Goal: Ask a question

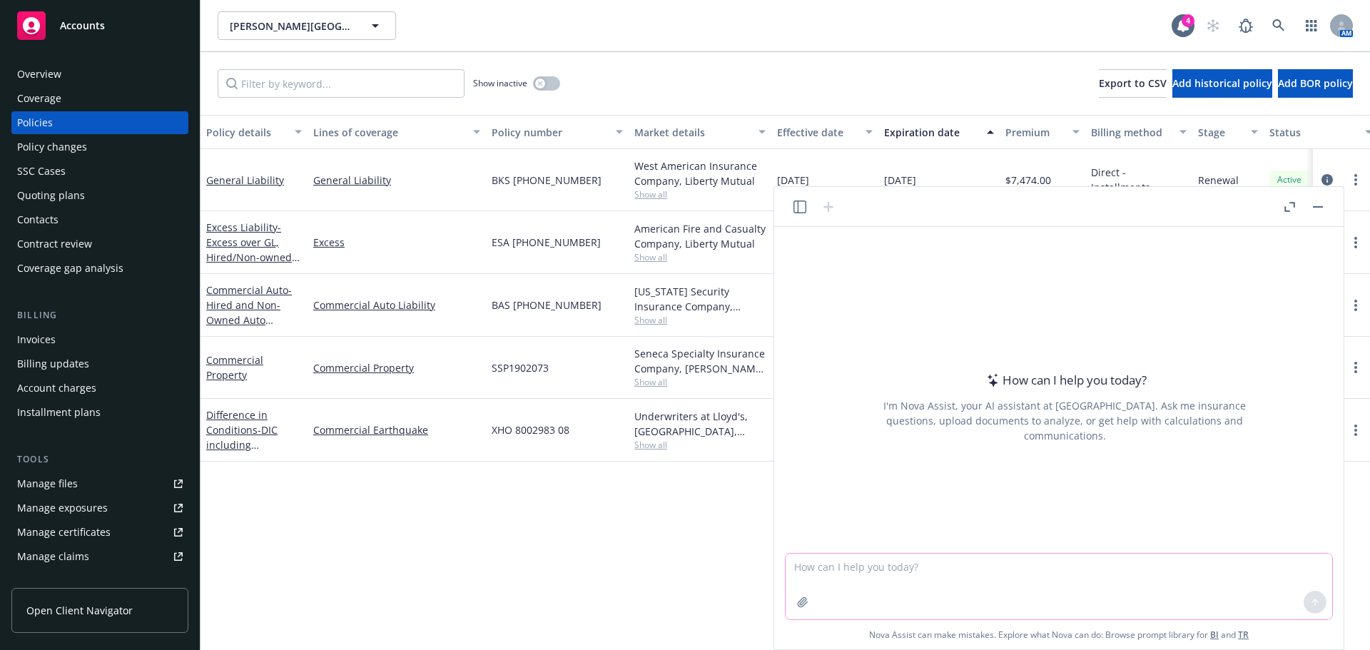
click at [1174, 587] on textarea at bounding box center [1058, 587] width 546 height 66
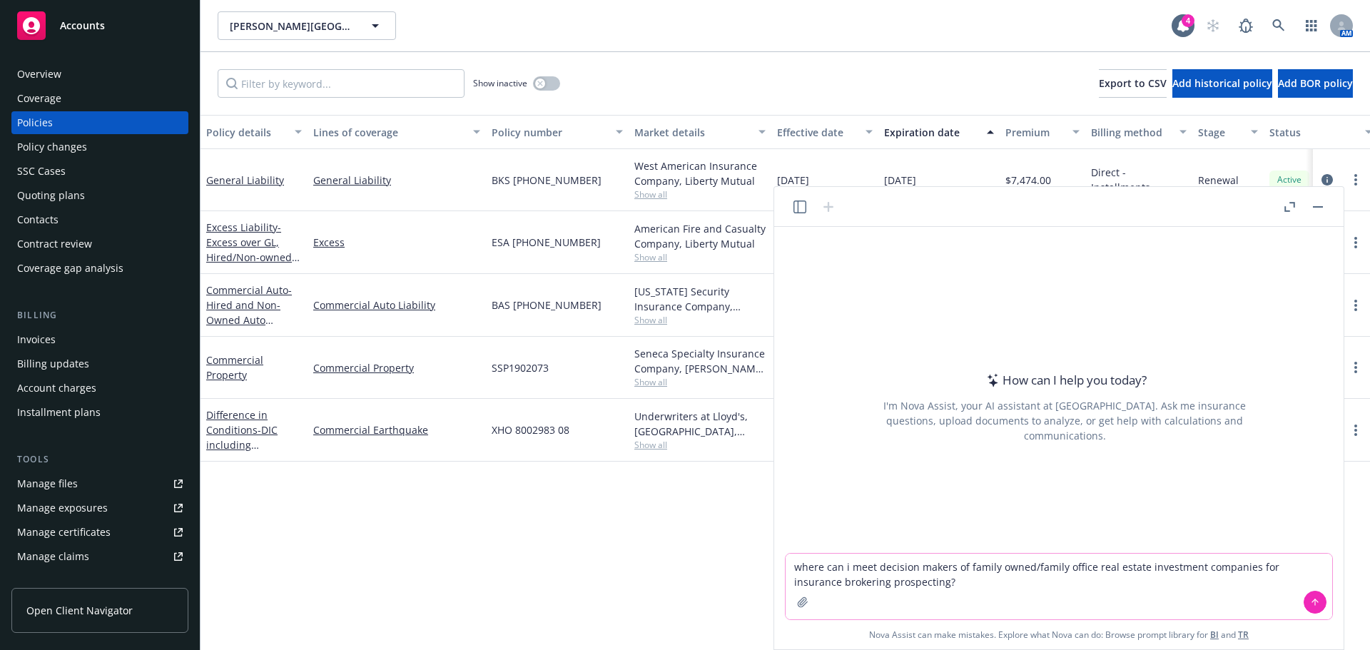
type textarea "where can i meet decision makers of family owned/family office real estate inve…"
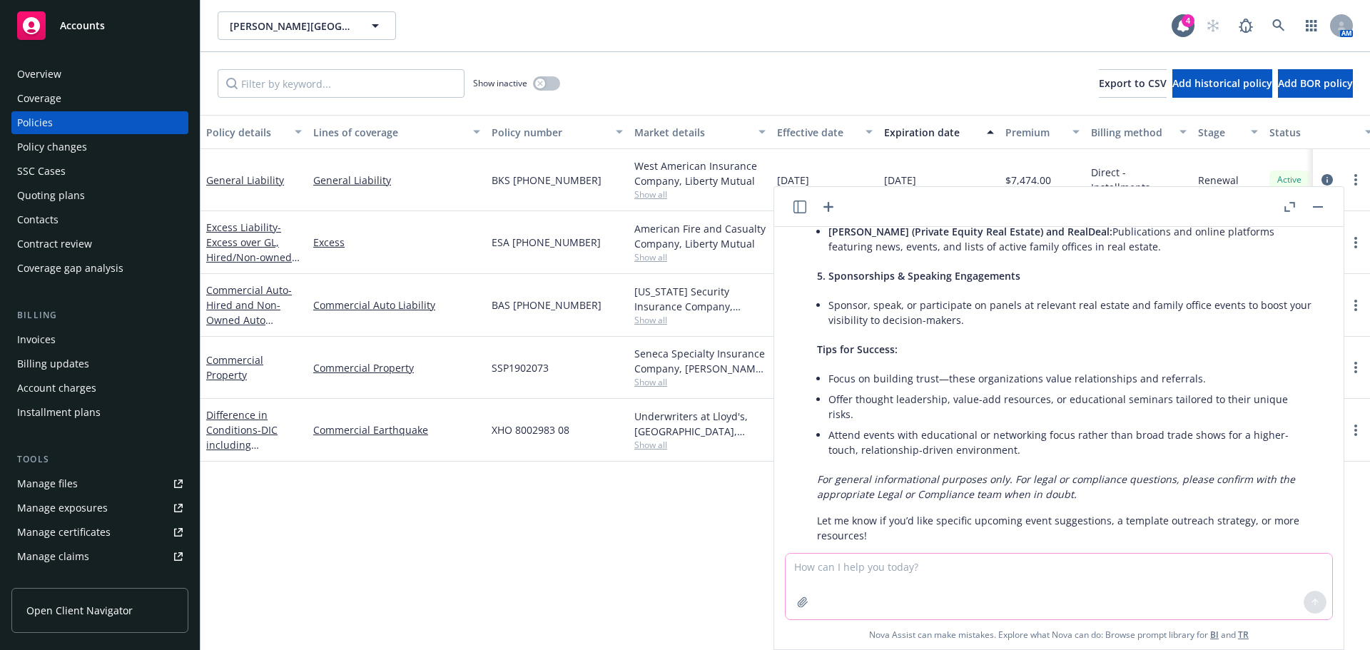
scroll to position [670, 0]
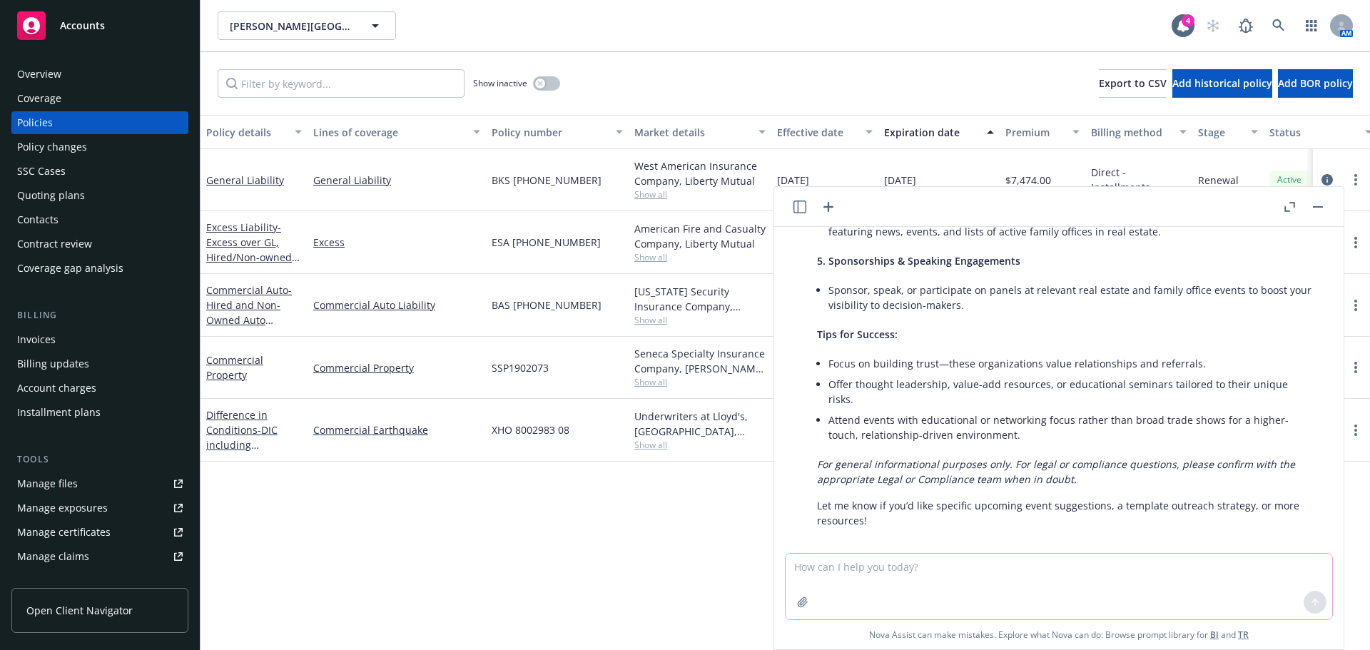
click at [1143, 586] on textarea at bounding box center [1058, 587] width 546 height 66
type textarea "template outreach strategy"
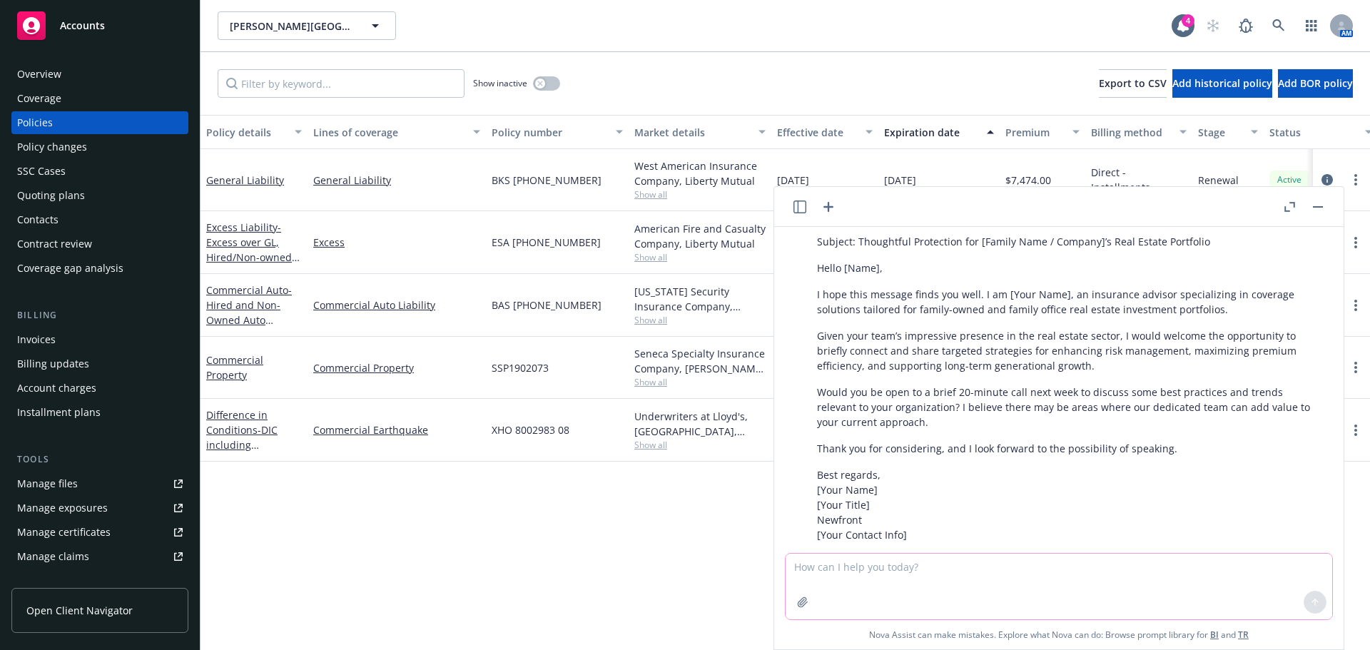
scroll to position [1181, 0]
